Goal: Find specific page/section: Find specific page/section

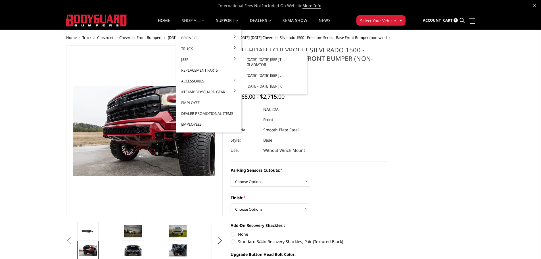
click at [270, 71] on link "[DATE]-[DATE] Jeep JL" at bounding box center [274, 75] width 61 height 11
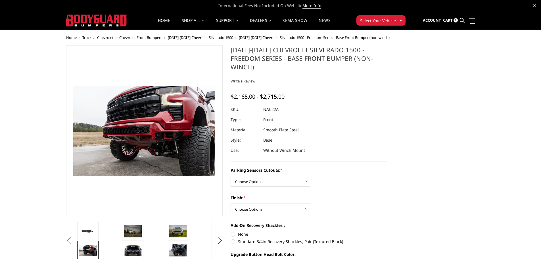
scroll to position [18, 0]
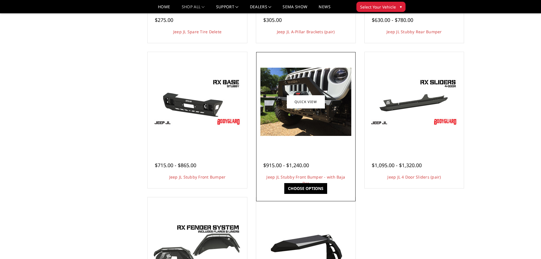
scroll to position [256, 0]
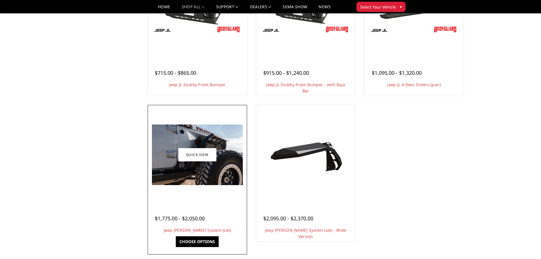
click at [201, 171] on img at bounding box center [197, 154] width 91 height 61
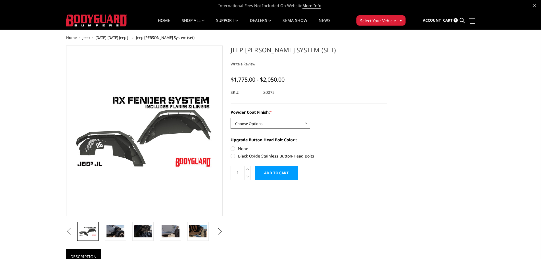
click at [290, 124] on select "Choose Options Bare Metal Textured Black Powder Coat" at bounding box center [271, 123] width 80 height 11
click at [295, 123] on select "Choose Options Bare Metal Textured Black Powder Coat" at bounding box center [271, 123] width 80 height 11
click at [231, 118] on select "Choose Options Bare Metal Textured Black Powder Coat" at bounding box center [271, 123] width 80 height 11
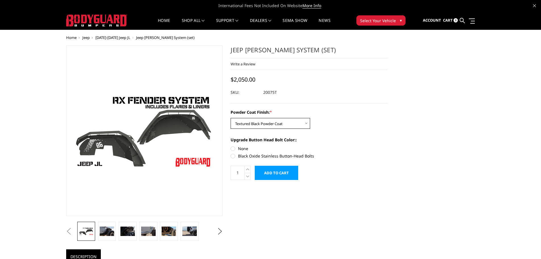
click at [286, 123] on select "Choose Options Bare Metal Textured Black Powder Coat" at bounding box center [271, 123] width 80 height 11
click at [231, 118] on select "Choose Options Bare Metal Textured Black Powder Coat" at bounding box center [271, 123] width 80 height 11
click at [294, 125] on select "Choose Options Bare Metal Textured Black Powder Coat" at bounding box center [271, 123] width 80 height 11
select select "4158"
click at [231, 118] on select "Choose Options Bare Metal Textured Black Powder Coat" at bounding box center [271, 123] width 80 height 11
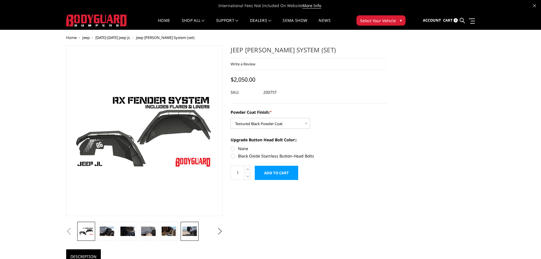
click at [189, 233] on img at bounding box center [189, 231] width 14 height 10
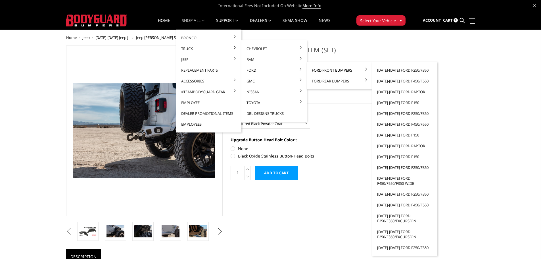
click at [396, 168] on link "[DATE]-[DATE] Ford F250/F350" at bounding box center [404, 167] width 61 height 11
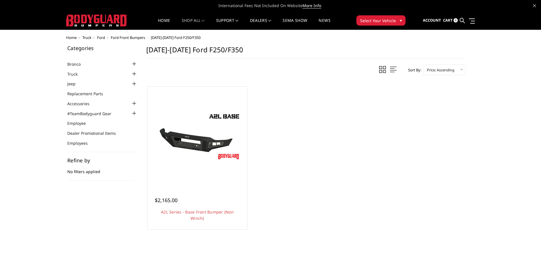
click at [390, 20] on span "Select Your Vehicle" at bounding box center [378, 21] width 36 height 6
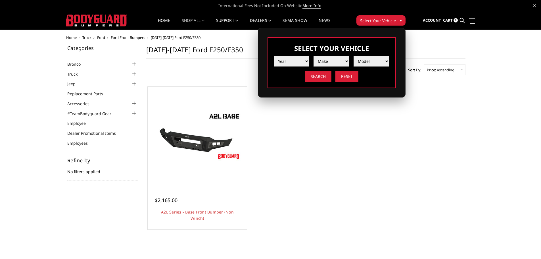
click at [308, 61] on select "Year 2025 2024 2023 2022 2021 2020 2019 2018 2017 2016 2015 2014 2013 2012 2011…" at bounding box center [292, 61] width 36 height 11
select select "yr_2015"
click at [274, 56] on select "Year 2025 2024 2023 2022 2021 2020 2019 2018 2017 2016 2015 2014 2013 2012 2011…" at bounding box center [292, 61] width 36 height 11
click at [345, 61] on select "Make Chevrolet Ford GMC Ram Toyota" at bounding box center [332, 61] width 36 height 11
select select "mk_ford"
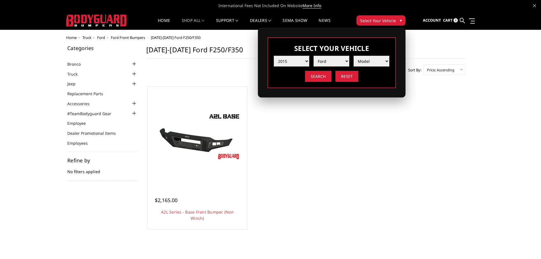
click at [314, 56] on select "Make Chevrolet Ford GMC Ram Toyota" at bounding box center [332, 61] width 36 height 11
click at [385, 61] on select "Model F150 F250 / F350 F450 F550" at bounding box center [372, 61] width 36 height 11
select select "md_f250-f350"
click at [354, 56] on select "Model F150 F250 / F350 F450 F550" at bounding box center [372, 61] width 36 height 11
click at [321, 77] on input "Search" at bounding box center [318, 76] width 26 height 11
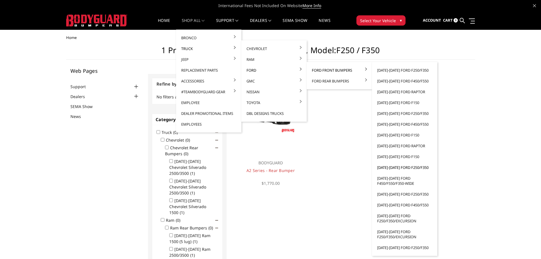
click at [397, 168] on link "[DATE]-[DATE] Ford F250/F350" at bounding box center [404, 167] width 61 height 11
